Goal: Transaction & Acquisition: Subscribe to service/newsletter

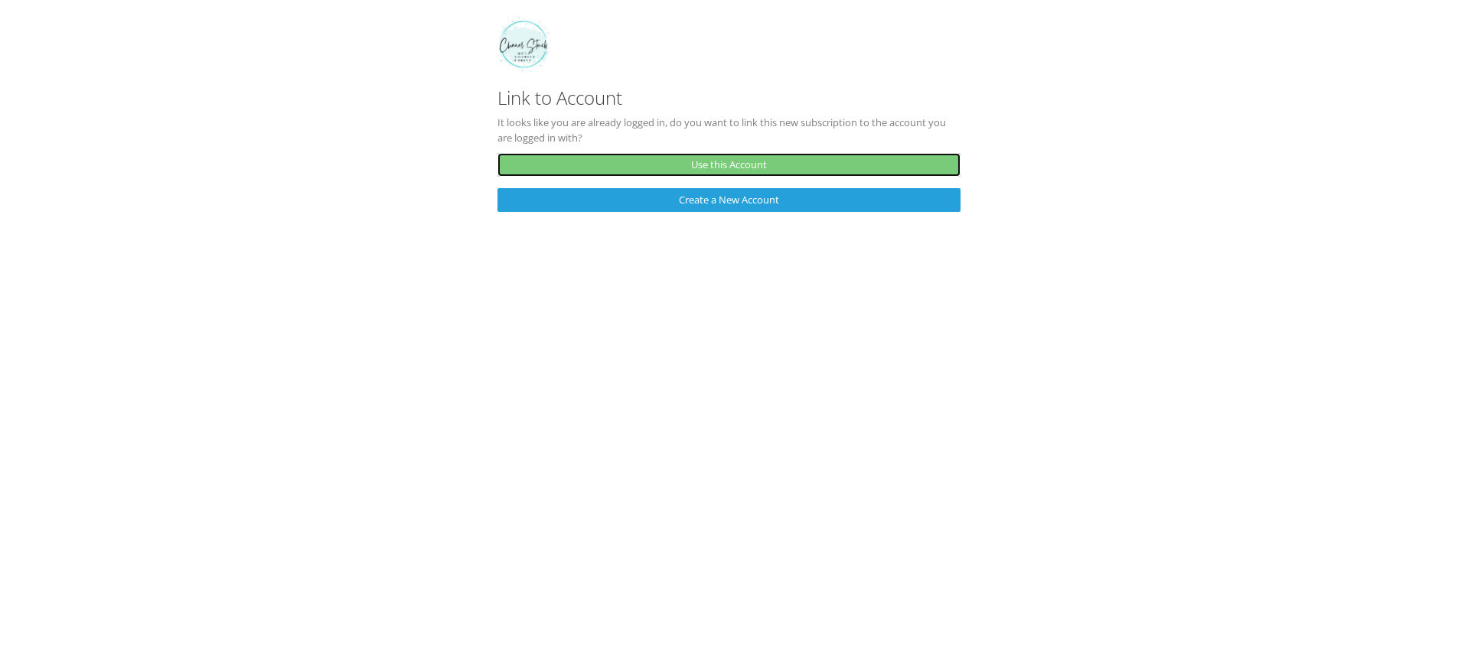
click at [755, 170] on link "Use this Account" at bounding box center [728, 165] width 463 height 24
